Goal: Task Accomplishment & Management: Use online tool/utility

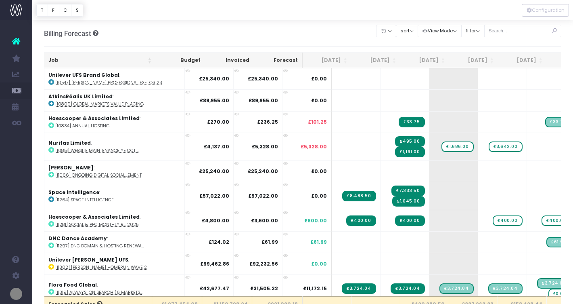
scroll to position [447, 0]
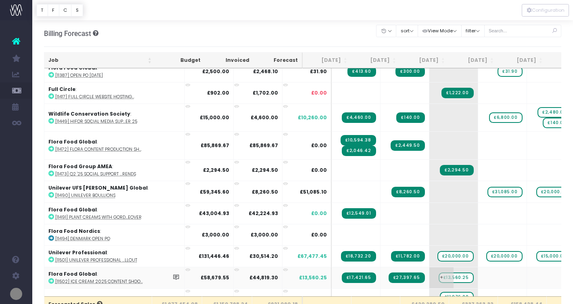
click at [439, 275] on span "£13,560.25" at bounding box center [456, 277] width 35 height 10
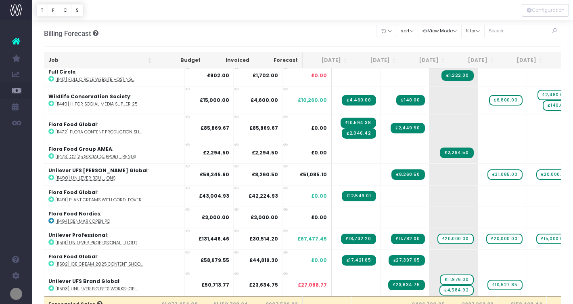
scroll to position [473, 0]
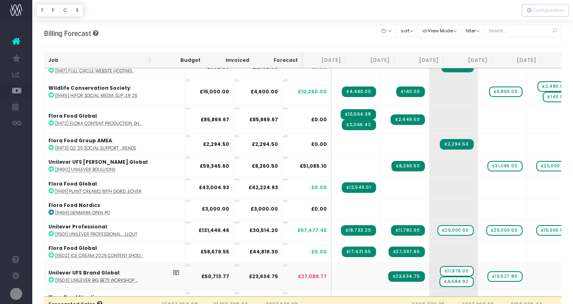
click at [50, 277] on icon at bounding box center [51, 280] width 6 height 6
click at [440, 269] on span "£11,976.00" at bounding box center [457, 271] width 34 height 10
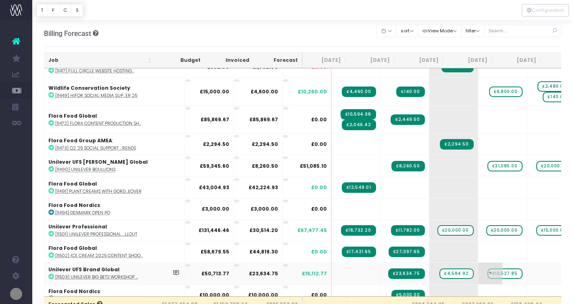
click at [488, 269] on span "£10,527.85" at bounding box center [505, 273] width 35 height 10
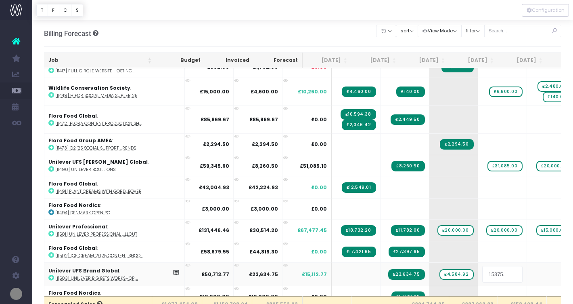
type input "15375.6"
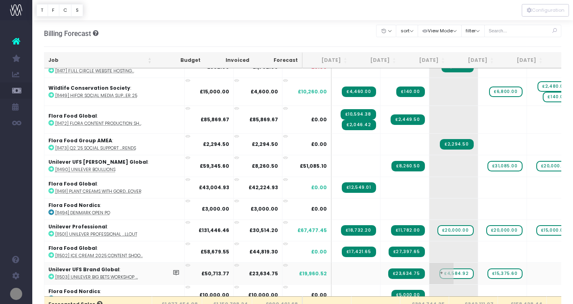
click at [440, 269] on span "£4,584.92" at bounding box center [457, 273] width 34 height 10
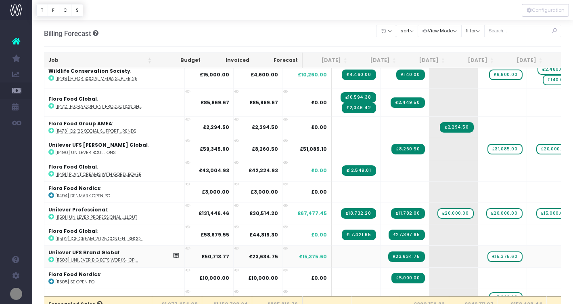
scroll to position [492, 0]
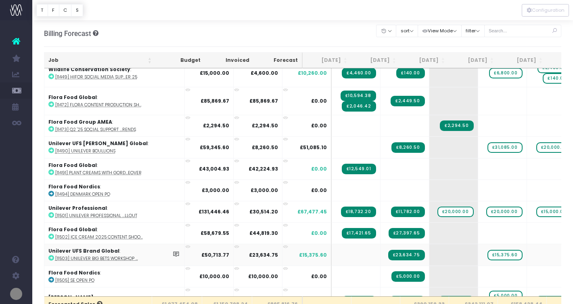
click at [185, 261] on td "£50,713.77" at bounding box center [209, 253] width 49 height 21
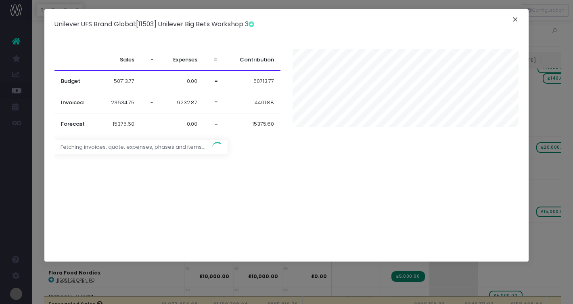
click at [513, 19] on button "×" at bounding box center [515, 20] width 17 height 13
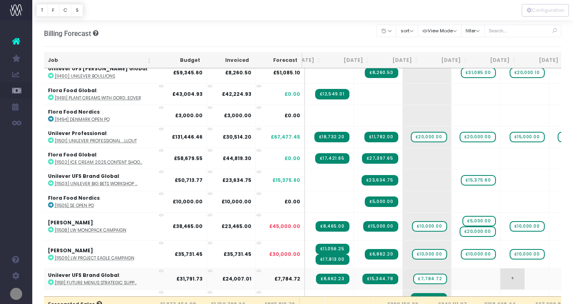
scroll to position [0, 0]
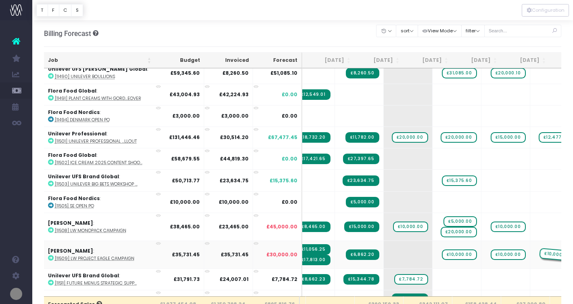
drag, startPoint x: 386, startPoint y: 253, endPoint x: 524, endPoint y: 252, distance: 137.7
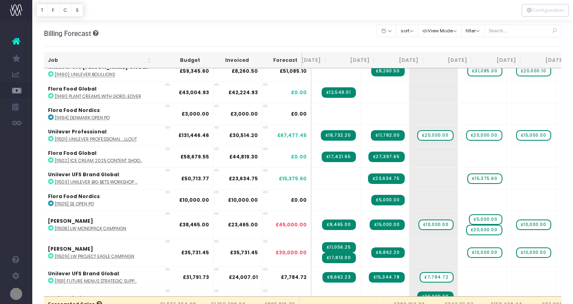
scroll to position [0, 7]
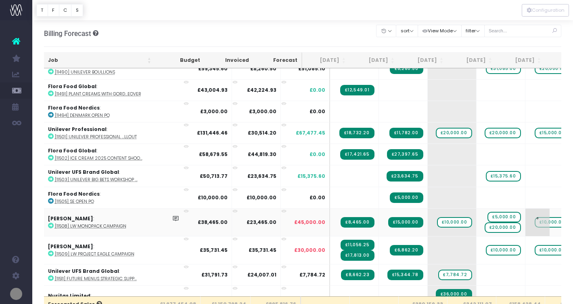
click at [535, 221] on span "£10,000.00" at bounding box center [552, 222] width 35 height 10
type input "13000"
click at [51, 277] on icon at bounding box center [51, 278] width 6 height 6
drag, startPoint x: 435, startPoint y: 272, endPoint x: 474, endPoint y: 269, distance: 39.7
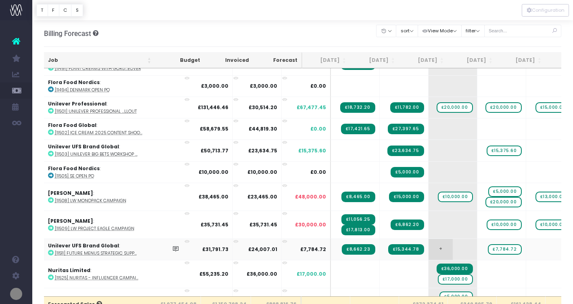
scroll to position [0, 1]
click at [51, 276] on icon at bounding box center [51, 277] width 6 height 6
click at [478, 269] on span "+" at bounding box center [490, 273] width 24 height 27
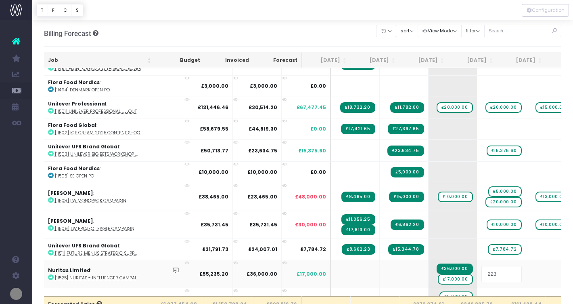
type input "2235"
click at [528, 269] on body "Oh my... this is bad. [PERSON_NAME] wasn't able to load this page. Please conta…" at bounding box center [286, 152] width 573 height 304
click at [489, 272] on span "£2,235.00" at bounding box center [505, 274] width 33 height 10
type input "2235.2"
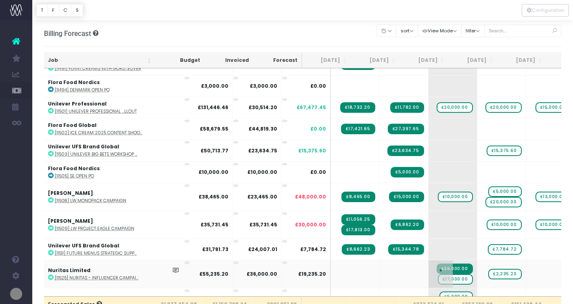
click at [438, 278] on span "£17,000.00" at bounding box center [455, 279] width 35 height 10
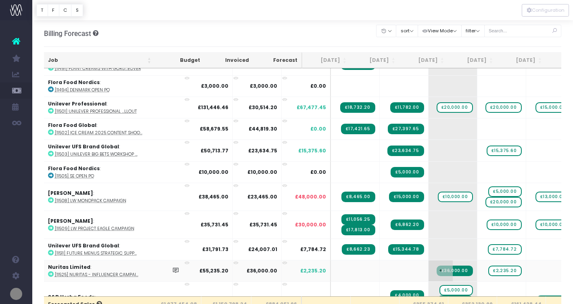
drag, startPoint x: 525, startPoint y: 267, endPoint x: 399, endPoint y: 269, distance: 126.0
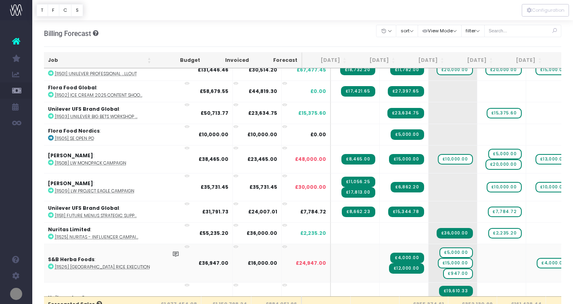
scroll to position [635, 1]
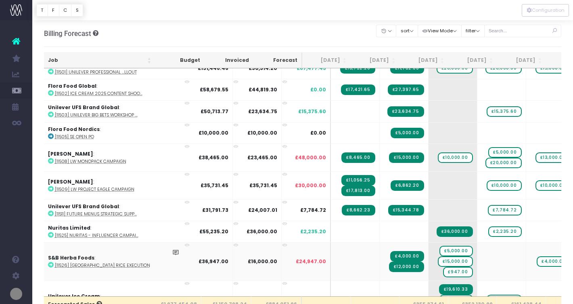
click at [50, 262] on icon at bounding box center [51, 265] width 6 height 6
click at [440, 249] on span "£5,000.00" at bounding box center [456, 251] width 33 height 10
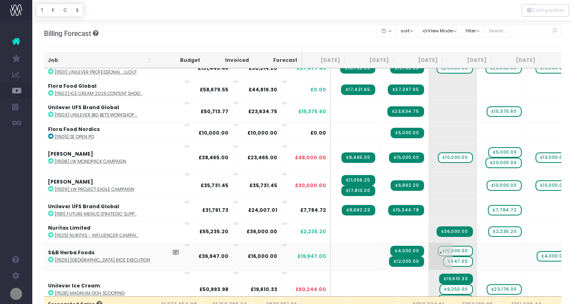
click at [438, 248] on span "£15,000.00" at bounding box center [455, 251] width 35 height 10
click at [443, 254] on span "£947.00" at bounding box center [457, 256] width 29 height 10
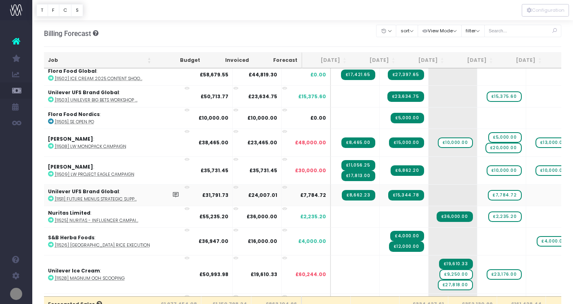
scroll to position [656, 1]
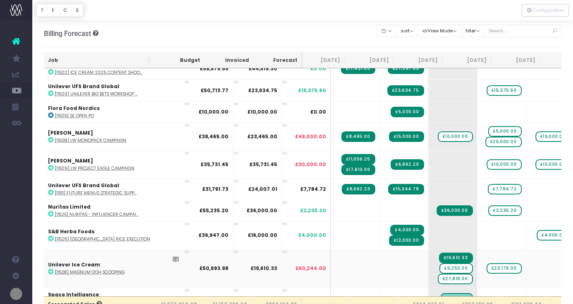
click at [51, 269] on icon at bounding box center [51, 272] width 6 height 6
drag, startPoint x: 435, startPoint y: 265, endPoint x: 469, endPoint y: 248, distance: 38.3
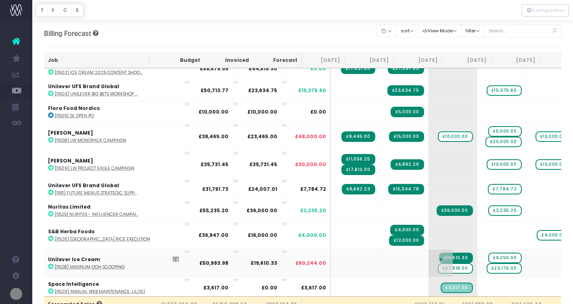
click at [438, 267] on span "£27,818.00" at bounding box center [455, 268] width 35 height 10
click at [487, 267] on span "£23,176.00" at bounding box center [504, 268] width 35 height 10
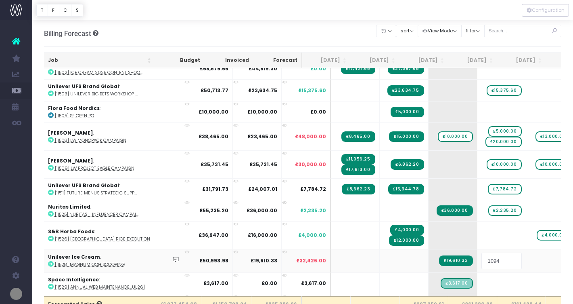
type input "10944"
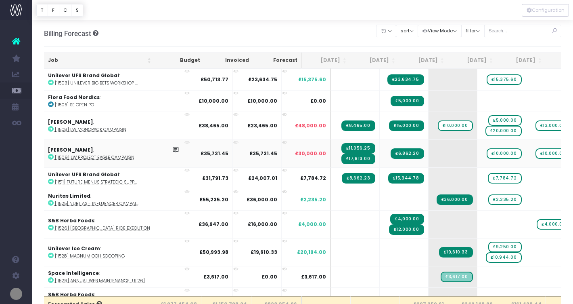
scroll to position [668, 1]
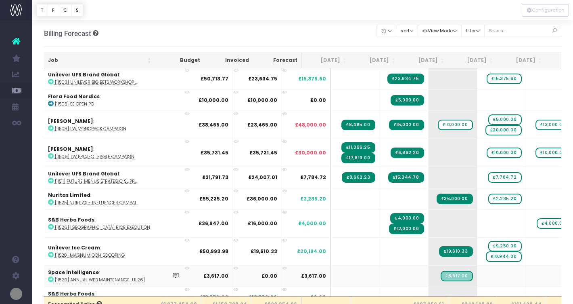
click at [50, 278] on icon at bounding box center [51, 279] width 6 height 6
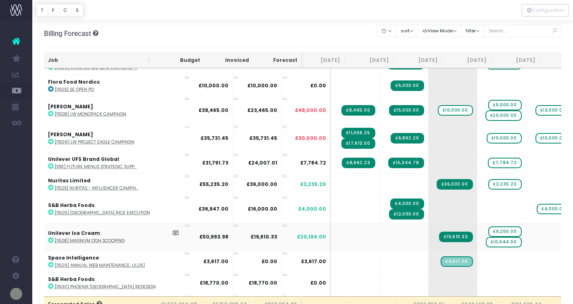
scroll to position [686, 1]
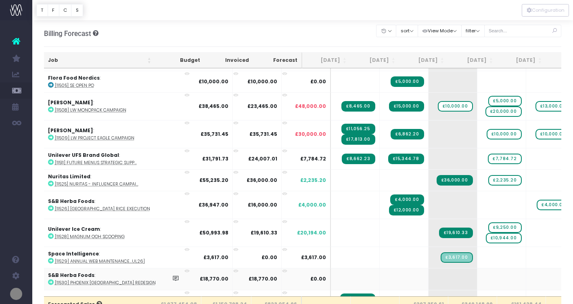
click at [50, 279] on icon at bounding box center [51, 282] width 6 height 6
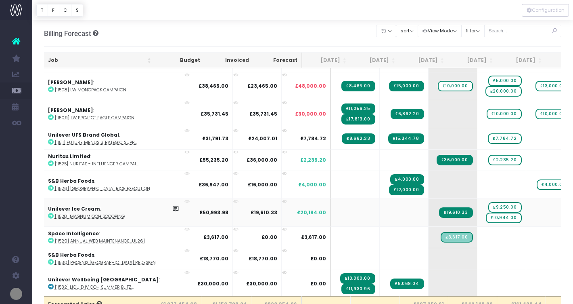
scroll to position [712, 1]
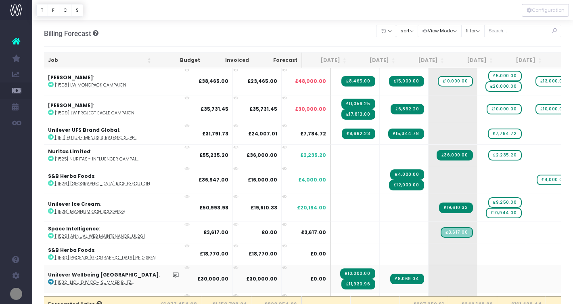
click at [50, 280] on icon at bounding box center [51, 282] width 6 height 6
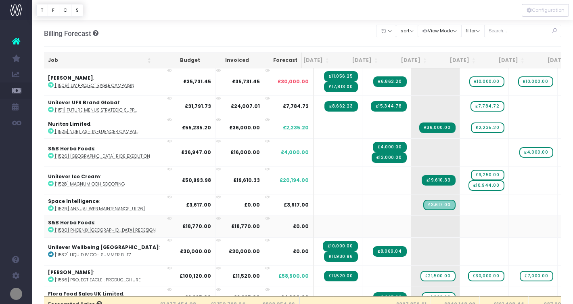
scroll to position [0, 26]
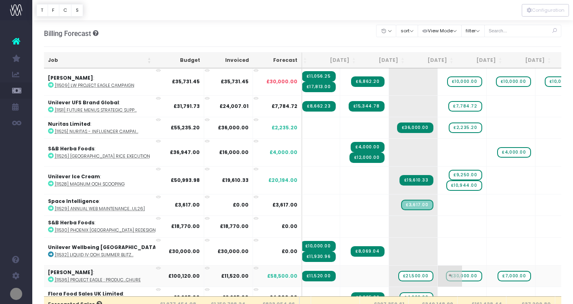
click at [446, 273] on span "£30,000.00" at bounding box center [464, 276] width 36 height 10
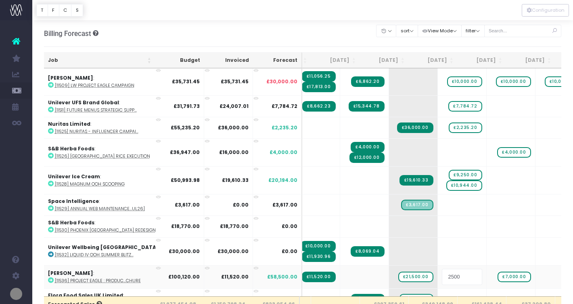
type input "25000"
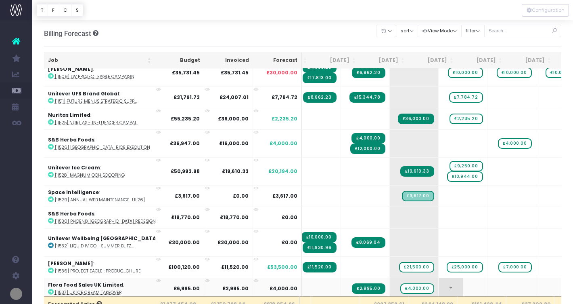
scroll to position [0, 40]
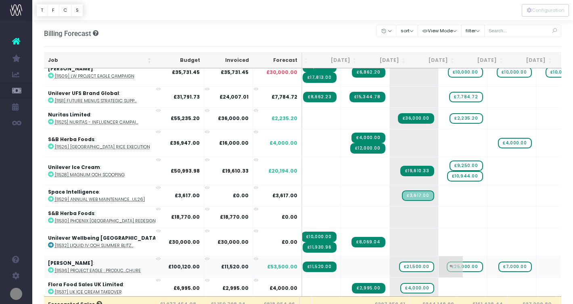
click at [439, 264] on span "+" at bounding box center [451, 266] width 24 height 21
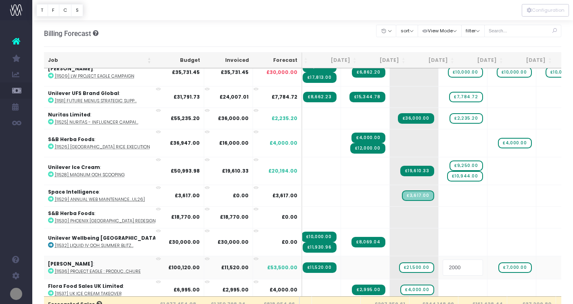
type input "20000"
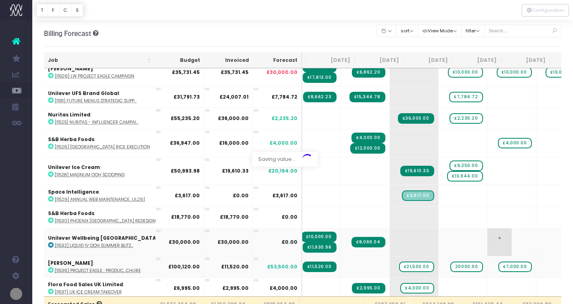
click at [493, 242] on body "Oh my... this is bad. [PERSON_NAME] wasn't able to load this page. Please conta…" at bounding box center [286, 152] width 573 height 304
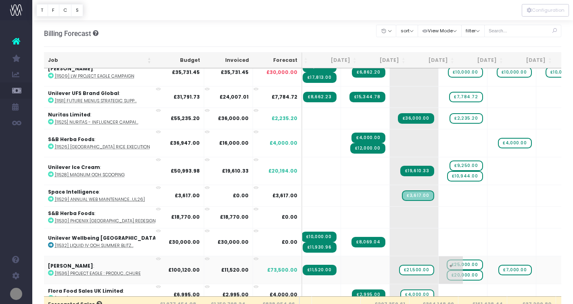
click at [439, 264] on span "+" at bounding box center [451, 269] width 24 height 27
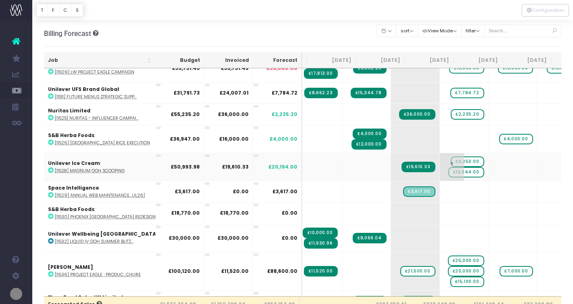
scroll to position [751, 38]
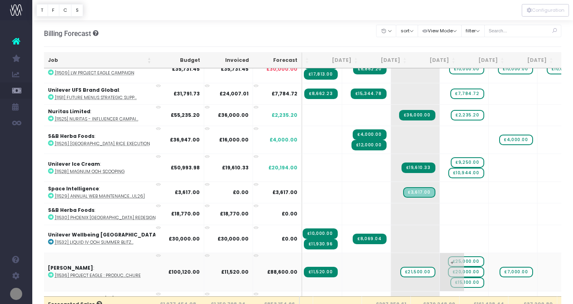
click at [451, 280] on span "£15,100.00" at bounding box center [468, 282] width 34 height 10
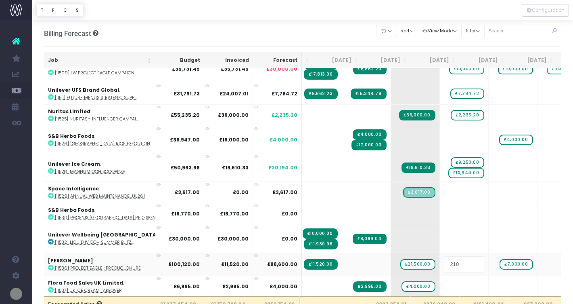
type input "2100"
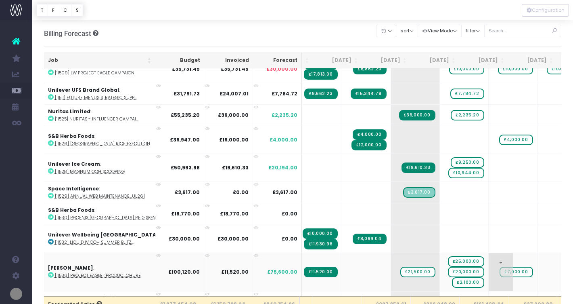
click at [500, 271] on span "£7,000.00" at bounding box center [516, 272] width 33 height 10
type input "10000"
click at [489, 257] on span "+" at bounding box center [501, 272] width 24 height 38
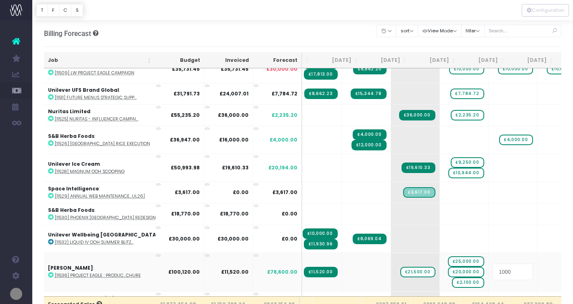
type input "10000"
click at [545, 272] on body "Oh my... this is bad. [PERSON_NAME] wasn't able to load this page. Please conta…" at bounding box center [286, 152] width 573 height 304
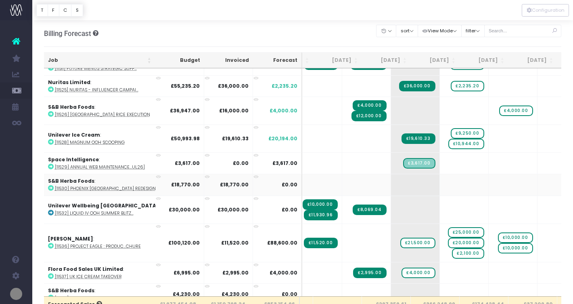
scroll to position [783, 38]
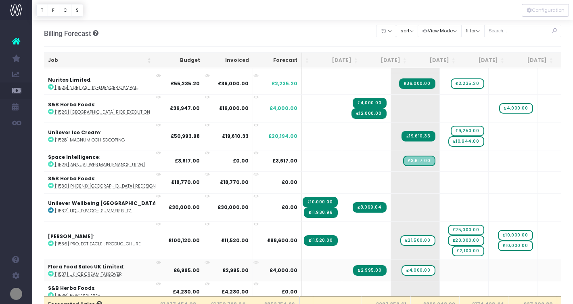
click at [51, 271] on icon at bounding box center [51, 274] width 6 height 6
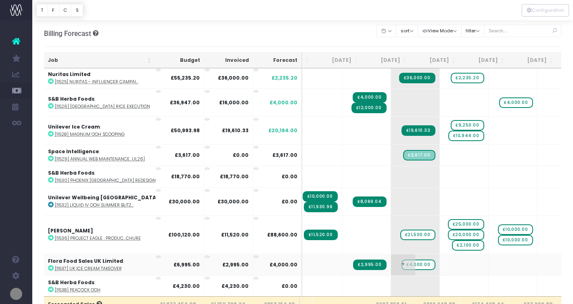
click at [402, 260] on span "£4,000.00" at bounding box center [419, 264] width 34 height 10
type input "1000"
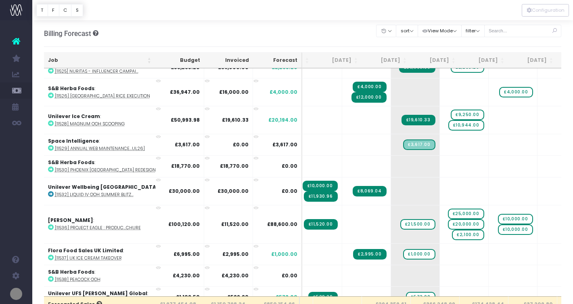
scroll to position [802, 38]
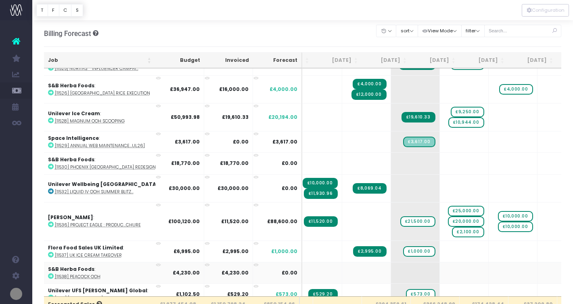
click at [49, 273] on icon at bounding box center [51, 276] width 6 height 6
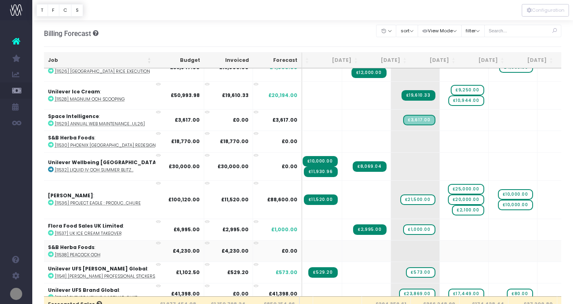
scroll to position [825, 38]
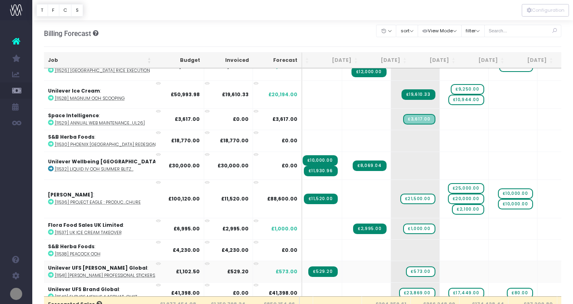
click at [52, 273] on icon at bounding box center [51, 275] width 6 height 6
click at [406, 268] on span "£573.00" at bounding box center [420, 271] width 29 height 10
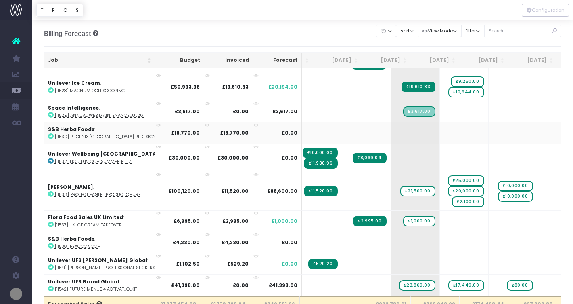
scroll to position [829, 38]
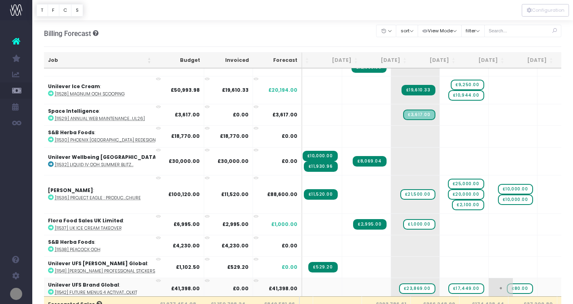
click at [507, 284] on span "£80.00" at bounding box center [520, 288] width 26 height 10
click at [449, 285] on span "£17,449.00" at bounding box center [467, 288] width 36 height 10
type input "10000"
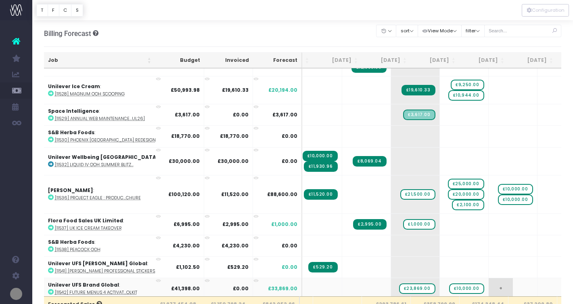
click at [489, 283] on span "+" at bounding box center [501, 288] width 24 height 21
click at [539, 283] on body "Oh my... this is bad. [PERSON_NAME] wasn't able to load this page. Please conta…" at bounding box center [286, 152] width 573 height 304
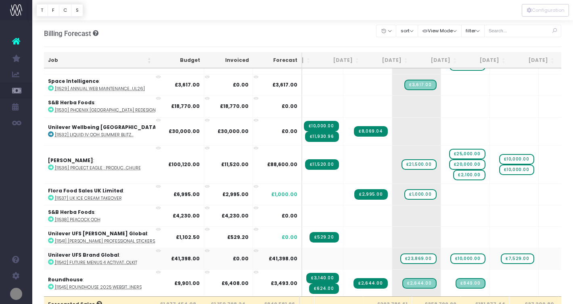
scroll to position [869, 37]
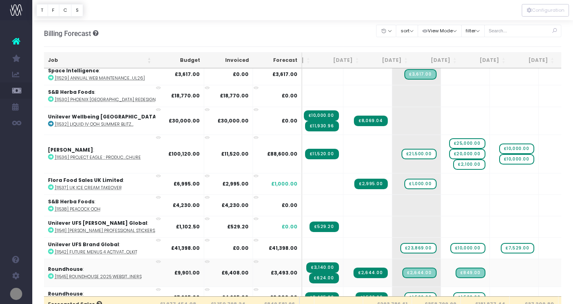
click at [52, 273] on icon at bounding box center [51, 276] width 6 height 6
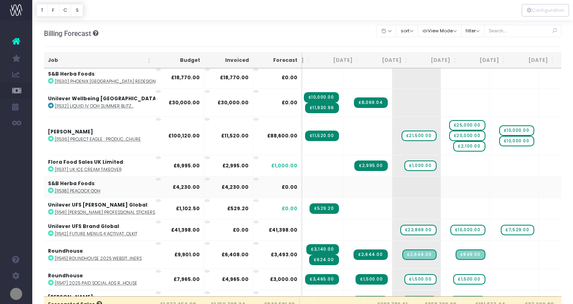
scroll to position [890, 37]
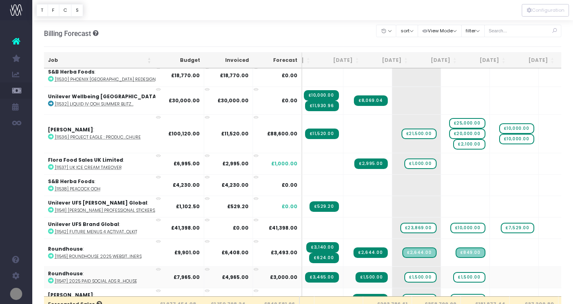
click at [49, 278] on icon at bounding box center [51, 280] width 6 height 6
click at [405, 276] on span "£1,500.00" at bounding box center [421, 277] width 32 height 10
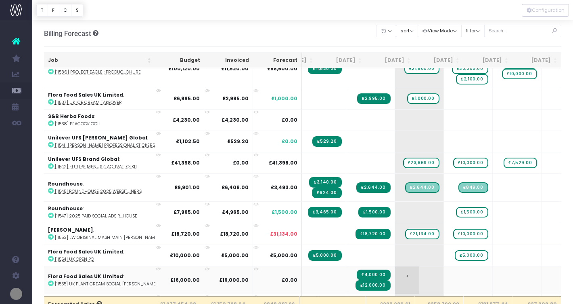
scroll to position [958, 34]
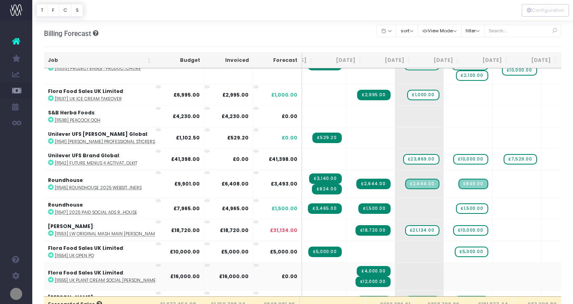
click at [50, 277] on icon at bounding box center [51, 280] width 6 height 6
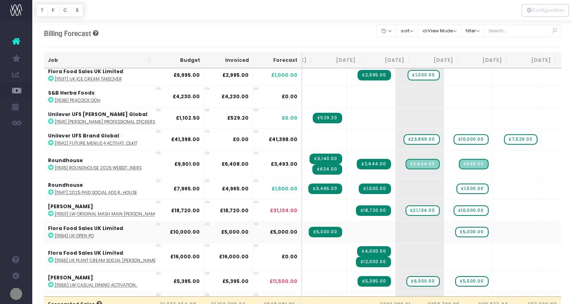
scroll to position [0, 34]
click at [407, 276] on span "£6,000.00" at bounding box center [423, 281] width 33 height 10
type input "3598"
click at [50, 281] on icon at bounding box center [51, 284] width 6 height 6
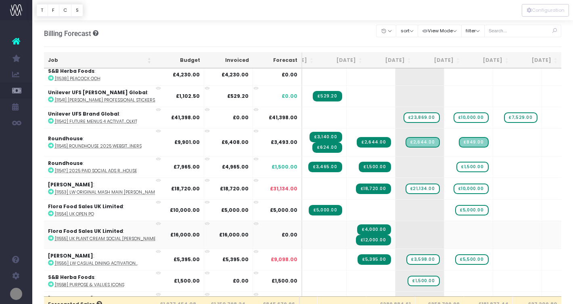
scroll to position [1000, 34]
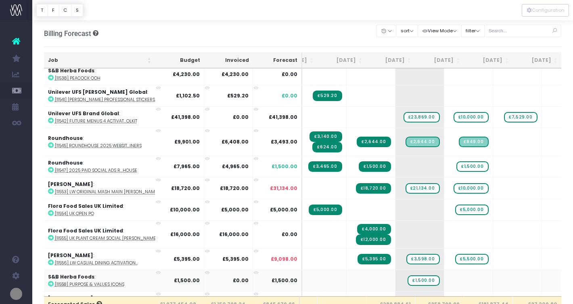
click at [50, 282] on icon at bounding box center [51, 284] width 6 height 6
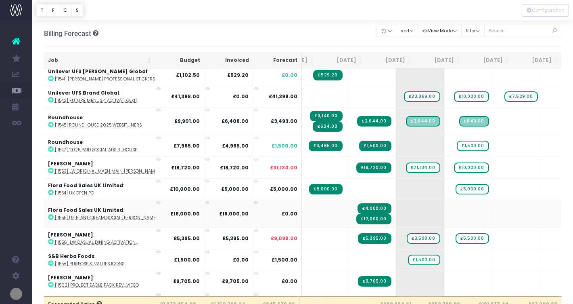
scroll to position [1024, 34]
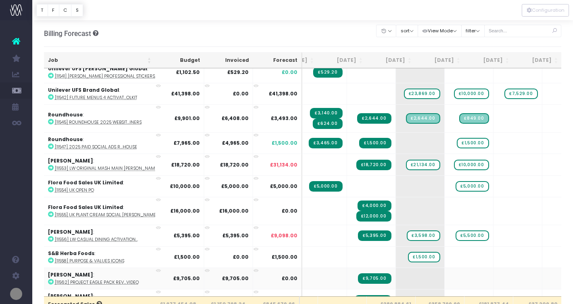
click at [50, 279] on icon at bounding box center [51, 282] width 6 height 6
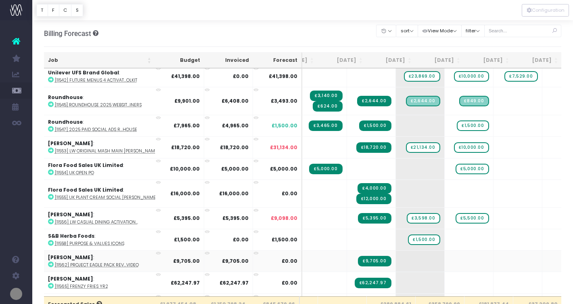
scroll to position [1042, 34]
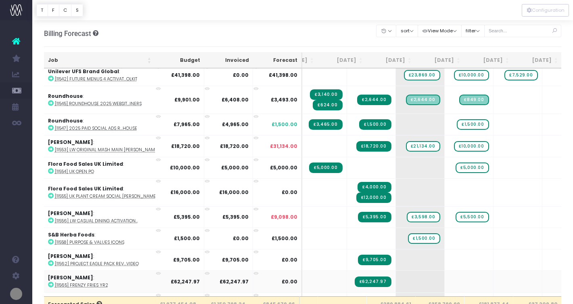
click at [50, 281] on icon at bounding box center [51, 284] width 6 height 6
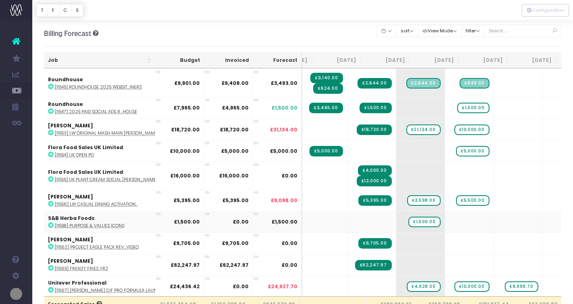
scroll to position [0, 33]
click at [49, 287] on icon at bounding box center [51, 290] width 6 height 6
